Goal: Transaction & Acquisition: Download file/media

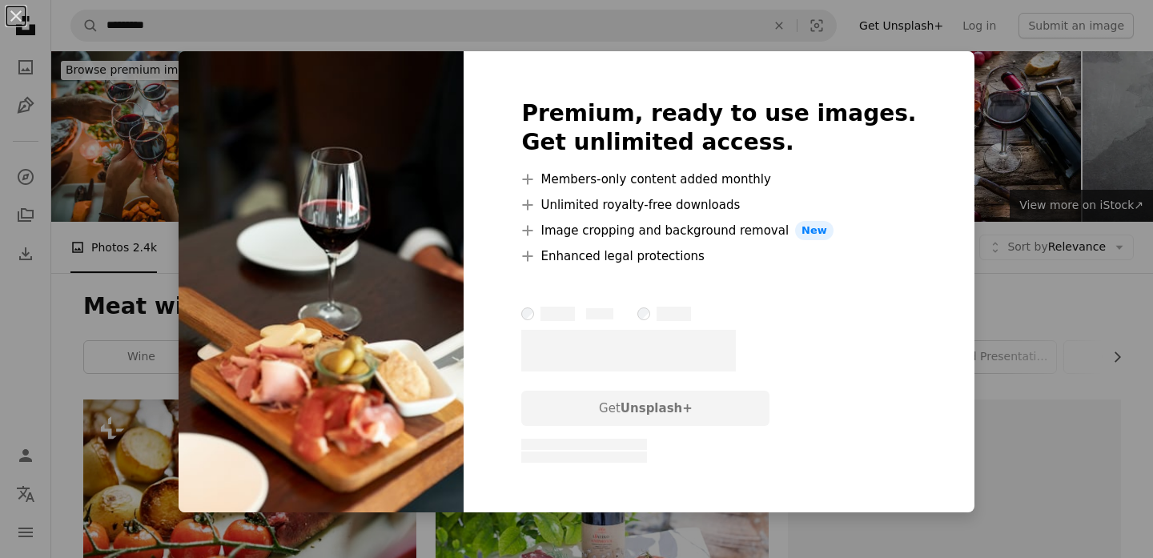
scroll to position [3111, 0]
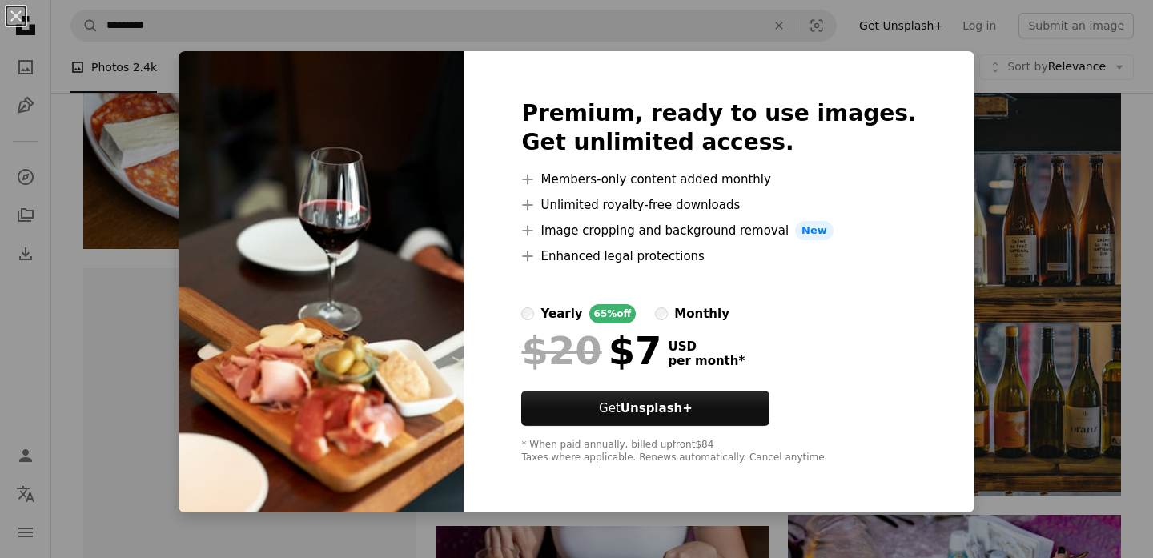
click at [91, 292] on div "An X shape Premium, ready to use images. Get unlimited access. A plus sign Memb…" at bounding box center [576, 279] width 1153 height 558
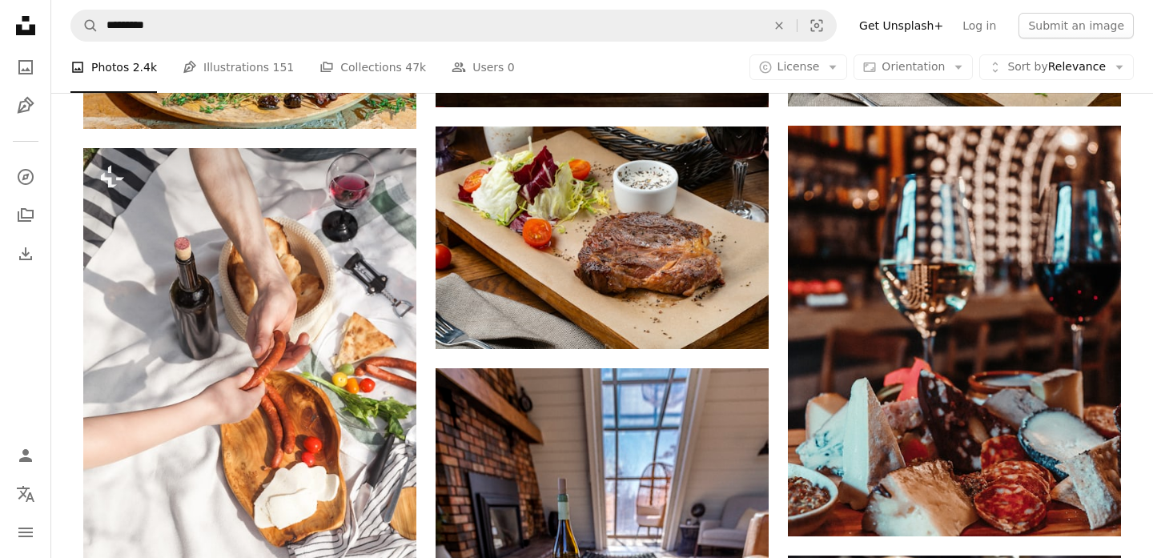
scroll to position [975, 0]
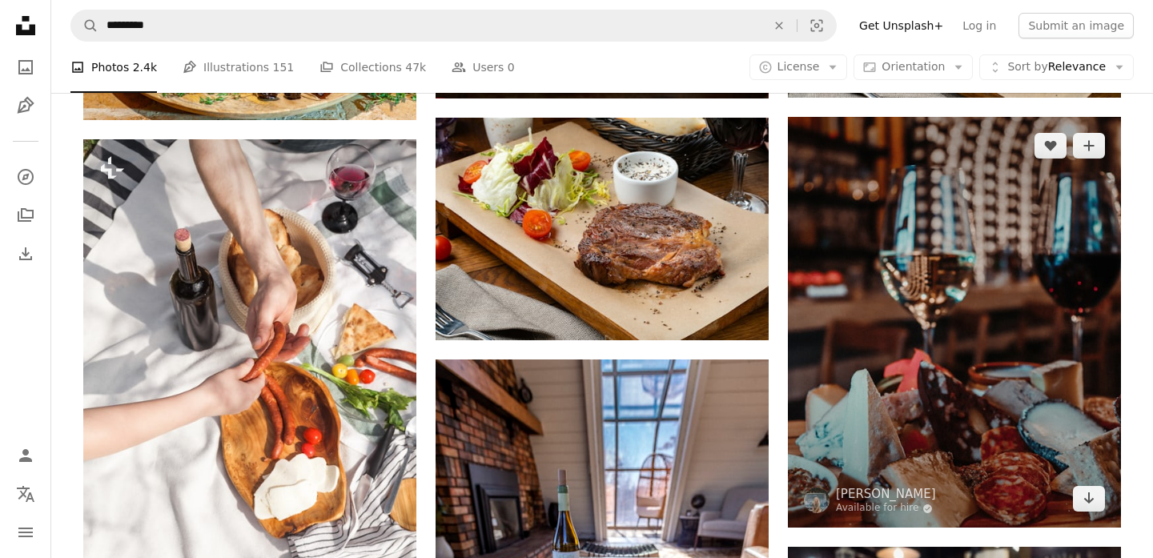
click at [907, 288] on img at bounding box center [954, 322] width 333 height 411
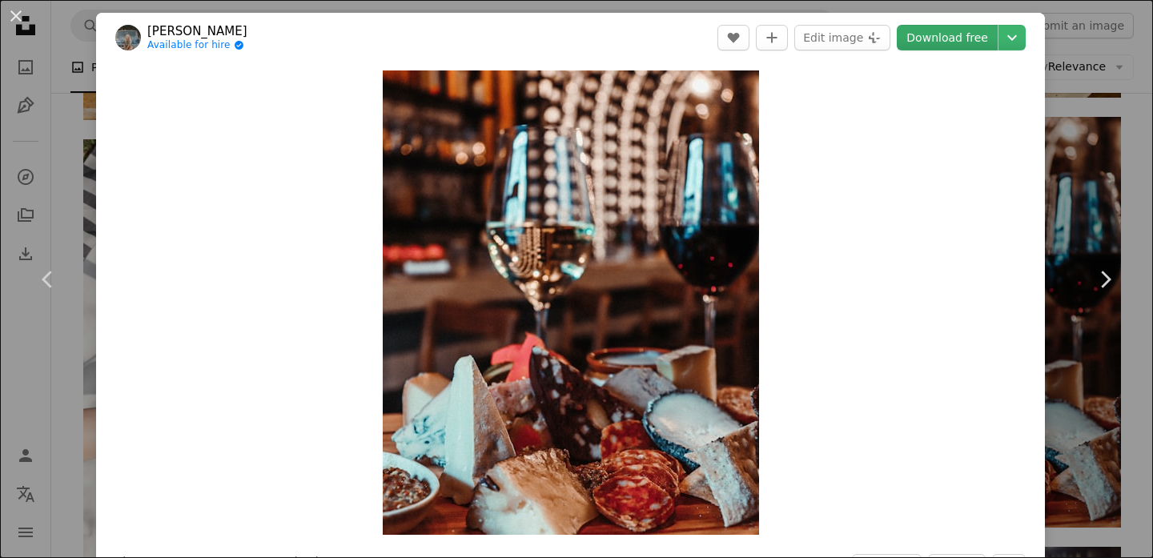
click at [963, 42] on link "Download free" at bounding box center [947, 38] width 101 height 26
